Goal: Transaction & Acquisition: Purchase product/service

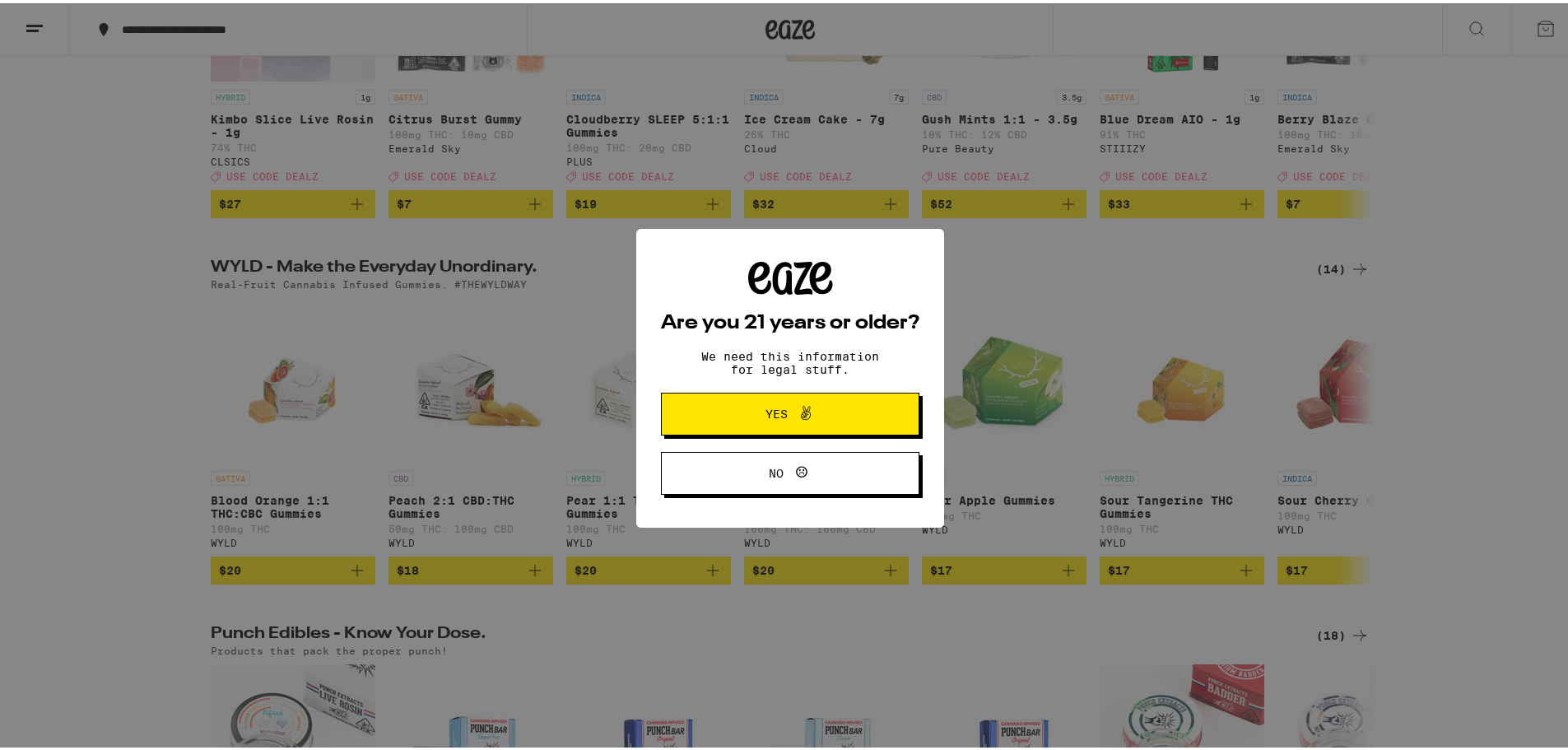
scroll to position [412, 0]
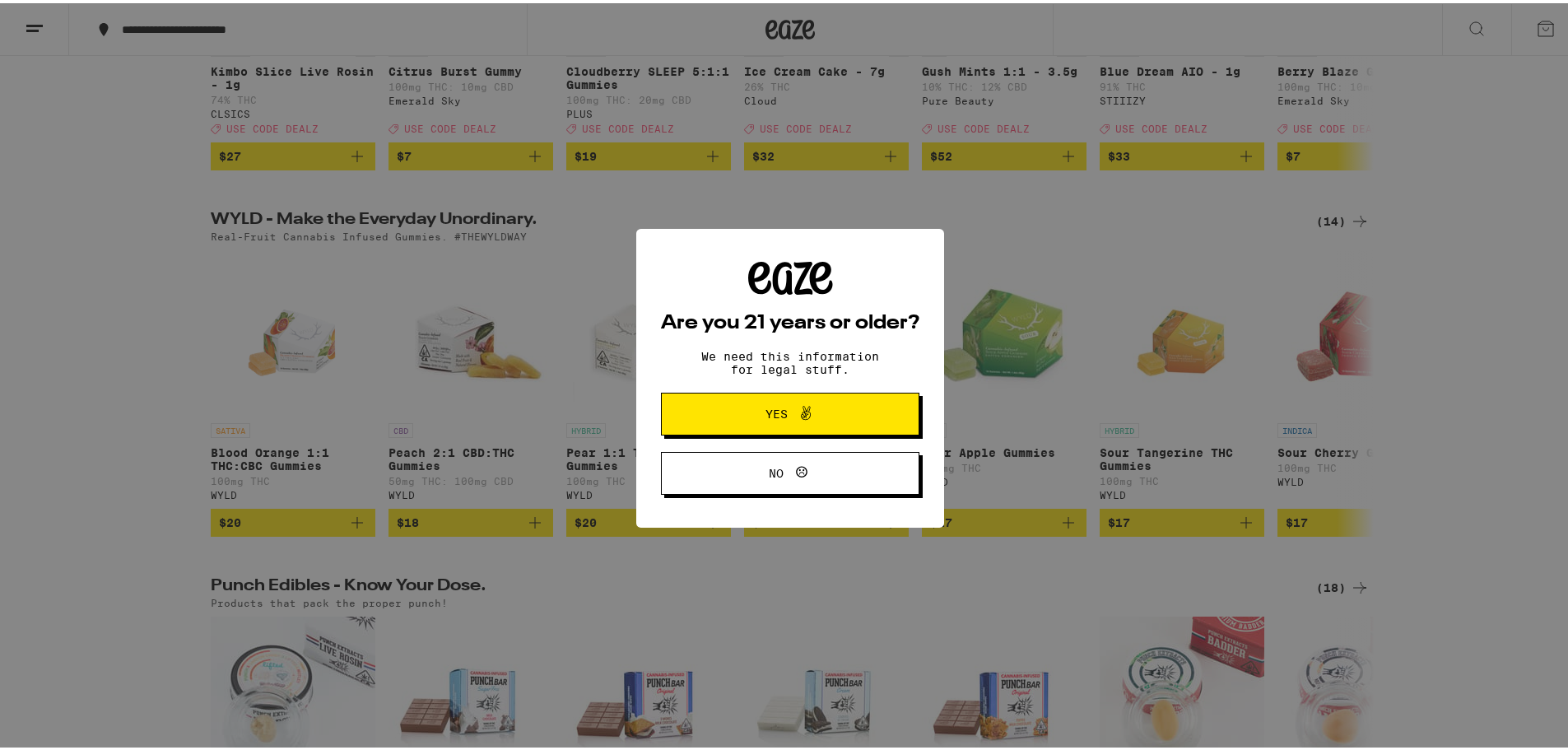
click at [769, 416] on span "Yes" at bounding box center [776, 410] width 23 height 12
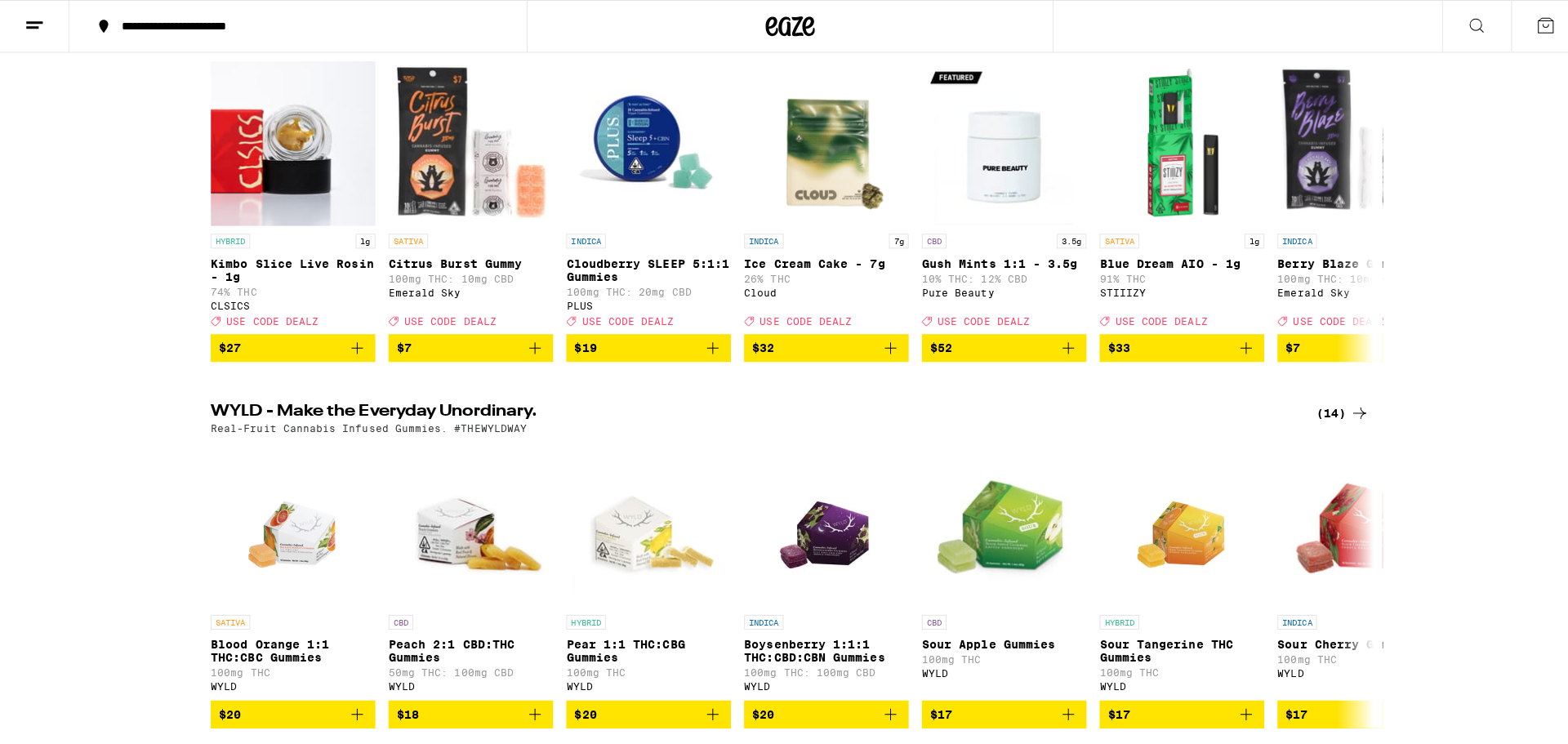
scroll to position [0, 0]
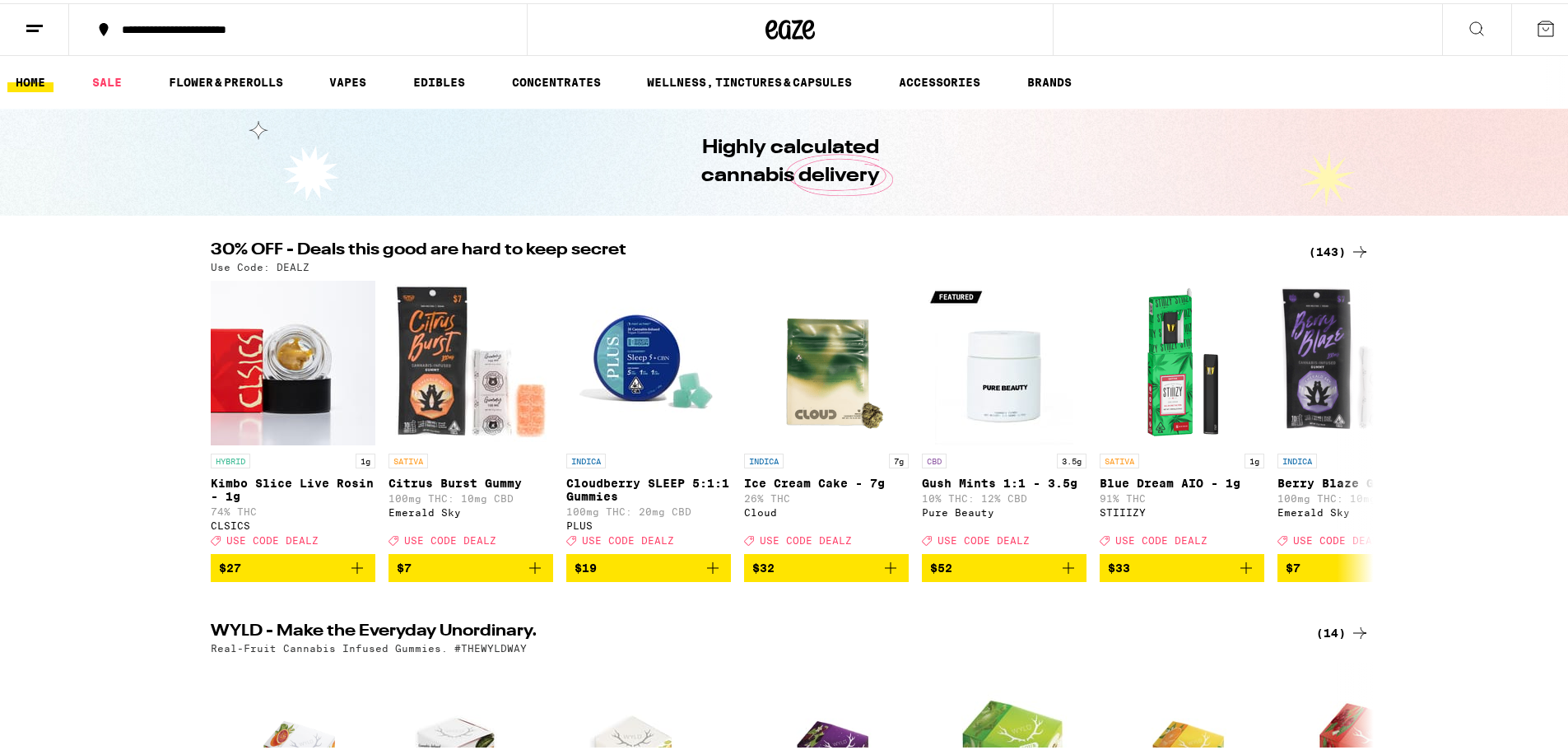
click at [1467, 18] on icon at bounding box center [1477, 25] width 20 height 20
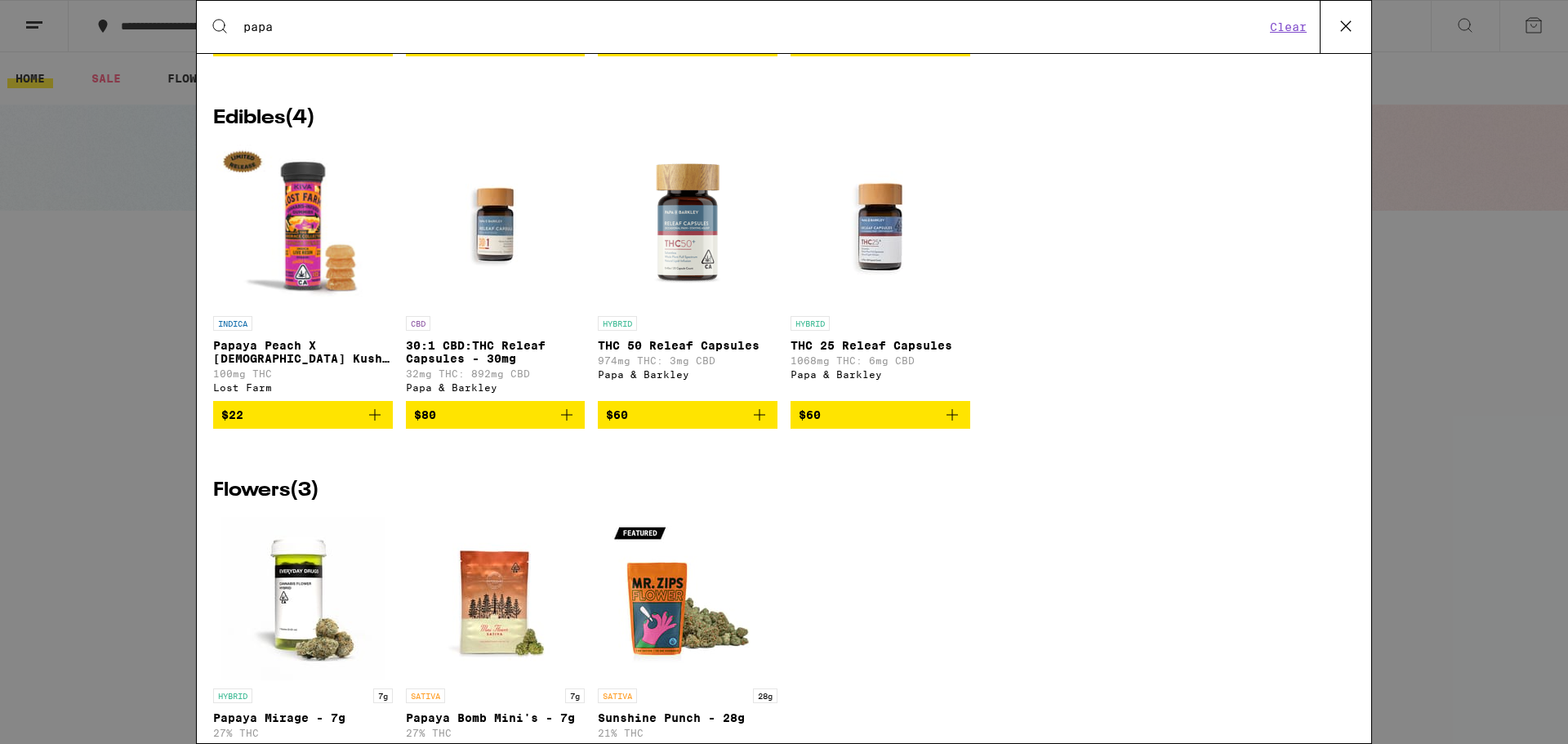
scroll to position [979, 0]
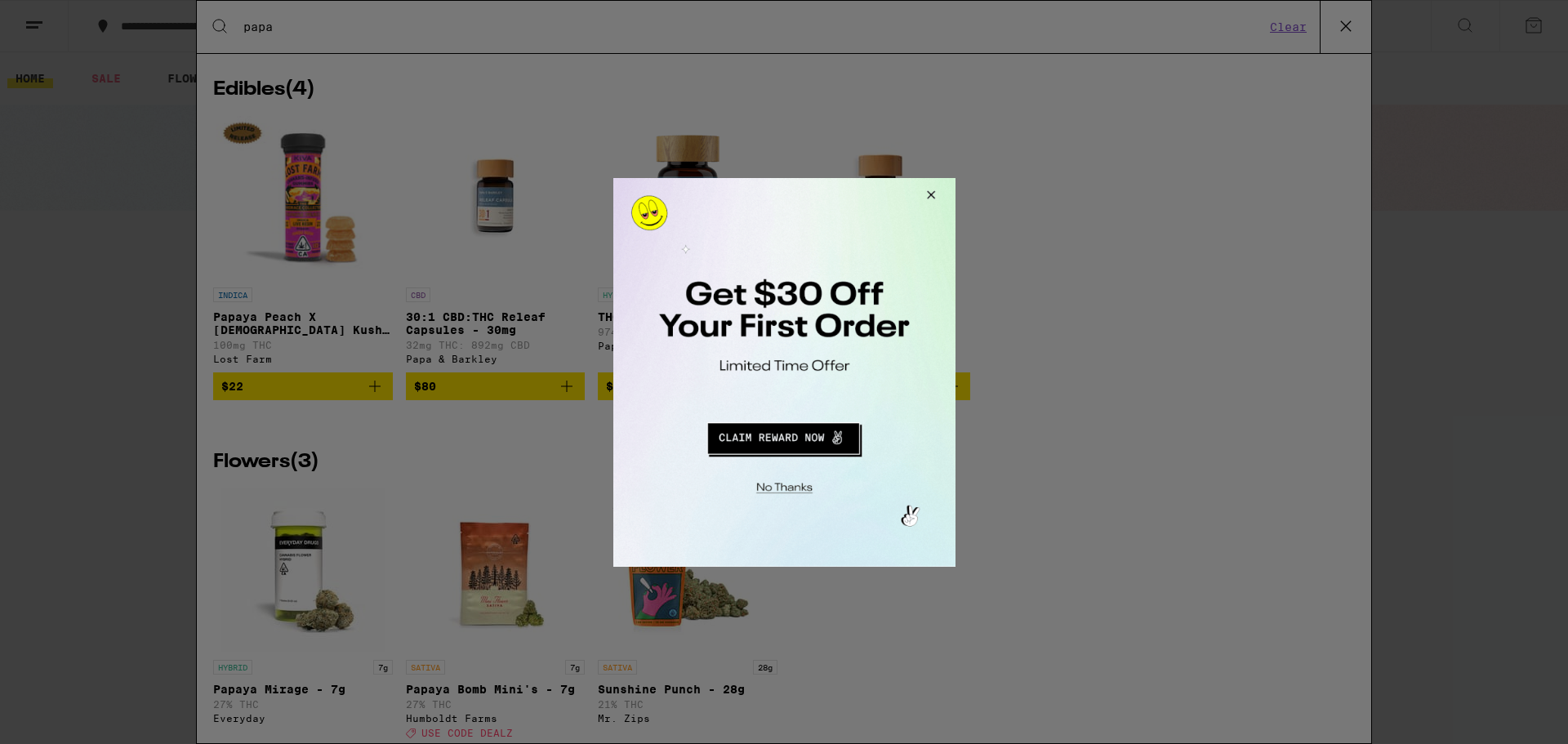
type input "papa"
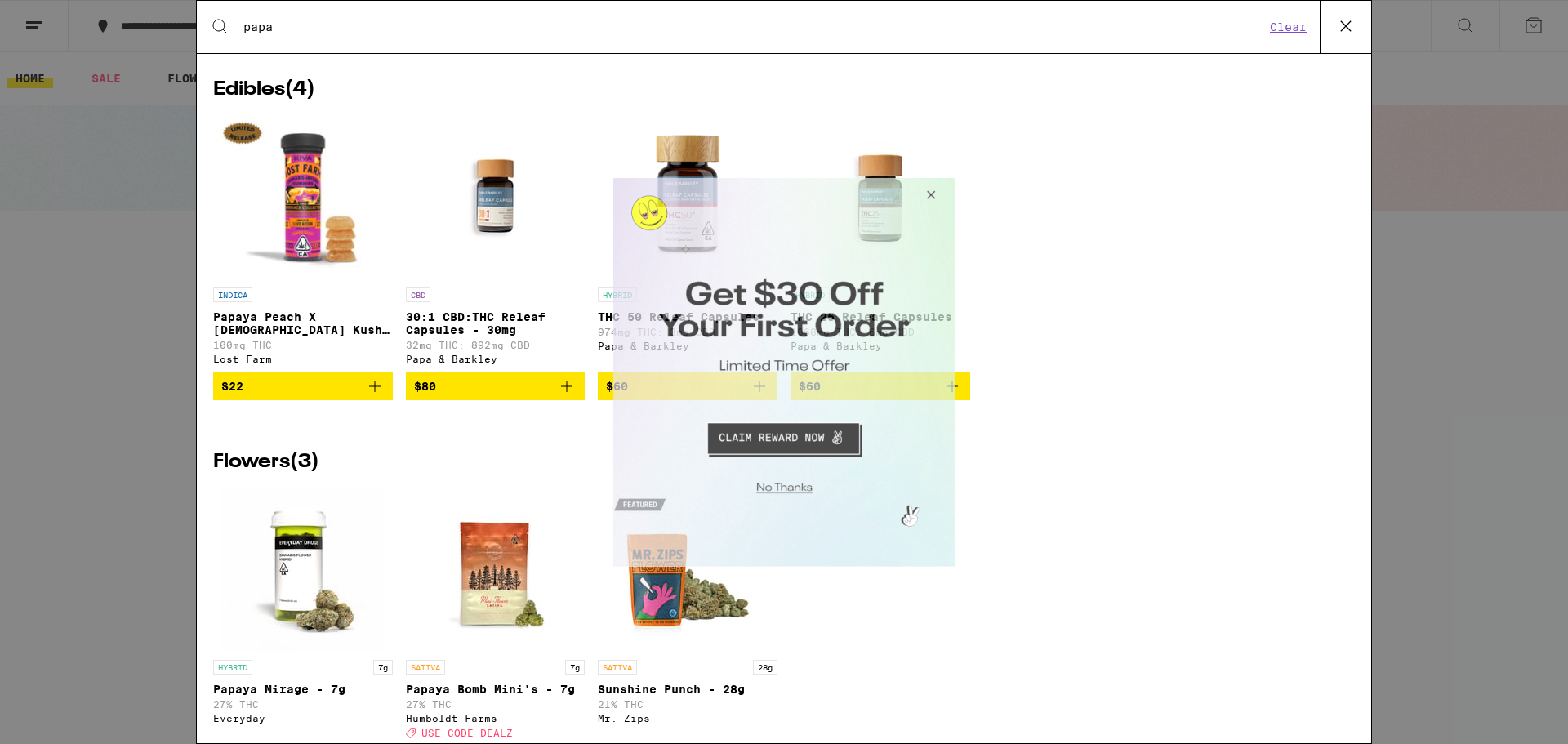
click at [929, 190] on button "Close Modal" at bounding box center [928, 197] width 44 height 39
